Goal: Information Seeking & Learning: Find specific fact

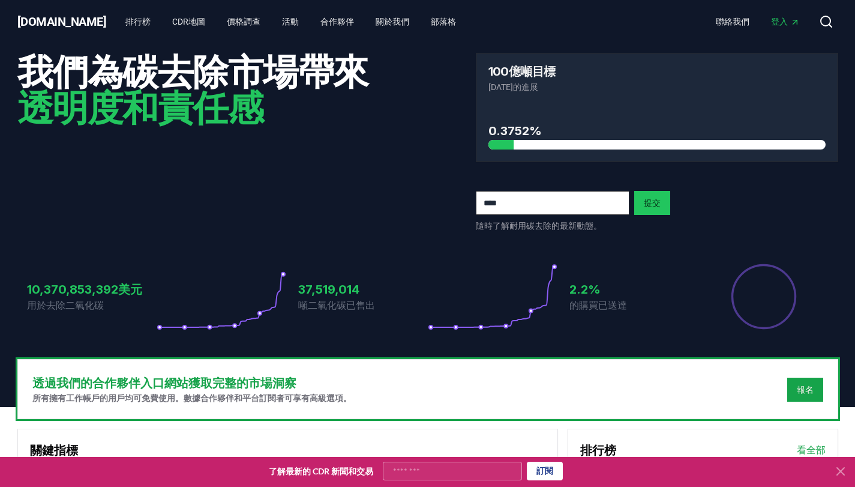
click at [825, 472] on div "了解最新的 CDR 新聞和交易 訂閱" at bounding box center [415, 470] width 821 height 19
click at [833, 472] on icon at bounding box center [840, 471] width 14 height 14
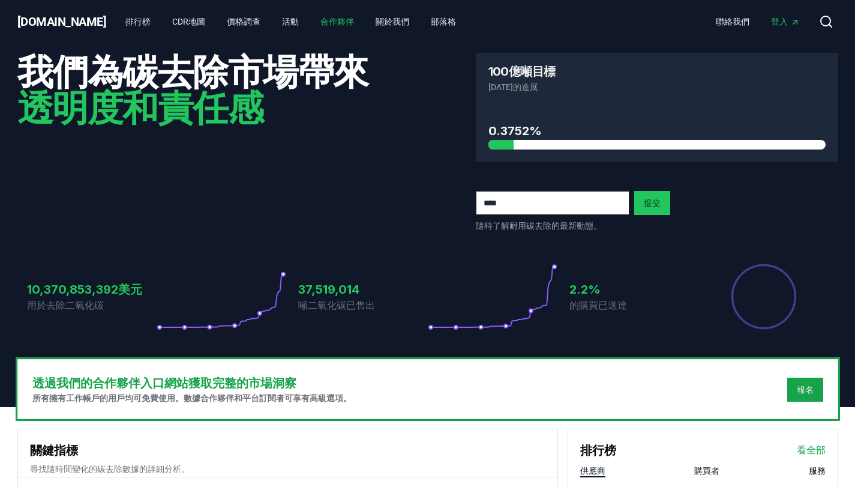
click at [320, 22] on font "合作夥伴" at bounding box center [337, 22] width 34 height 10
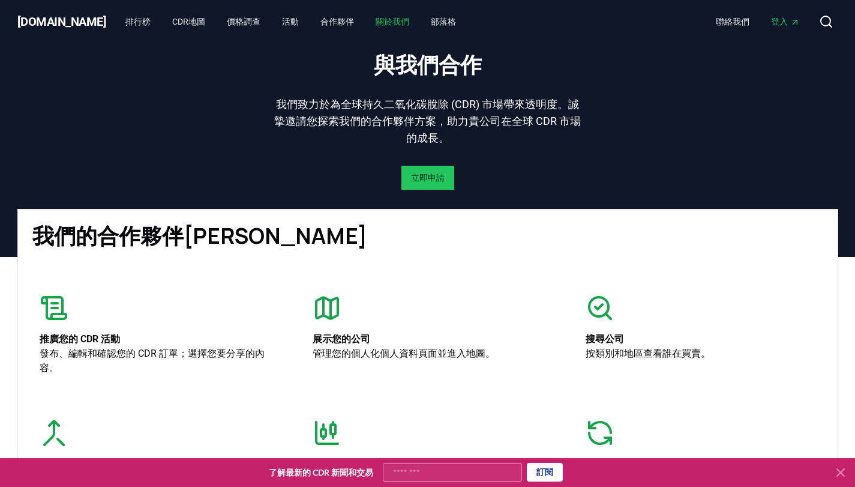
click at [366, 16] on link "關於我們" at bounding box center [392, 22] width 53 height 22
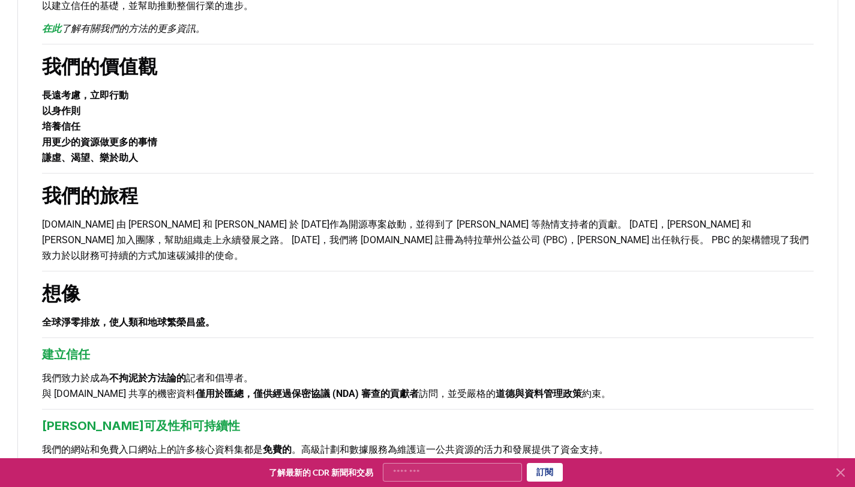
scroll to position [242, 0]
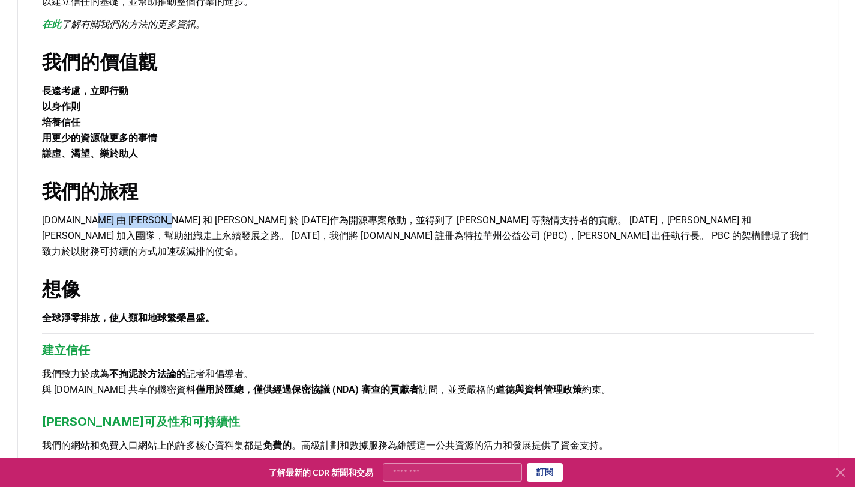
drag, startPoint x: 88, startPoint y: 218, endPoint x: 155, endPoint y: 226, distance: 67.6
click at [155, 226] on p "[DOMAIN_NAME] 由 [PERSON_NAME] 和 [PERSON_NAME] 於 [DATE]作為開源專案啟動，並得到了 [PERSON_NAM…" at bounding box center [427, 235] width 771 height 47
copy font "[PERSON_NAME]"
click at [509, 139] on p "用更少的資源做更多的事情" at bounding box center [427, 138] width 771 height 16
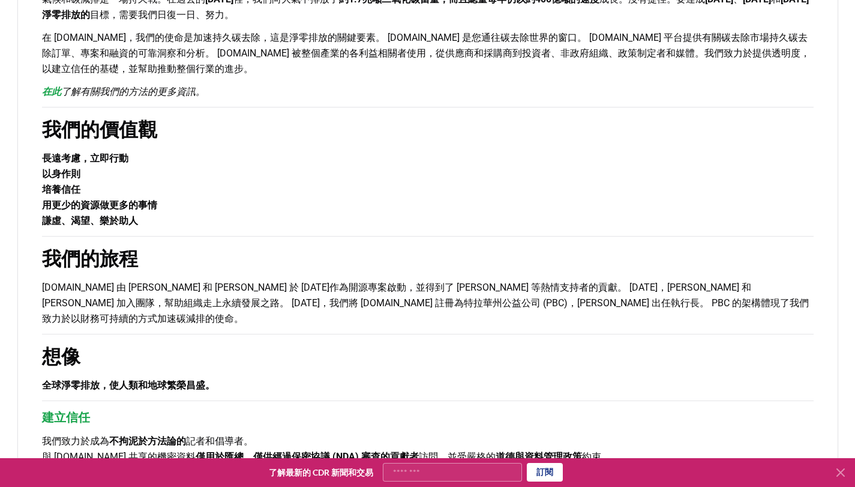
scroll to position [137, 0]
